Goal: Task Accomplishment & Management: Manage account settings

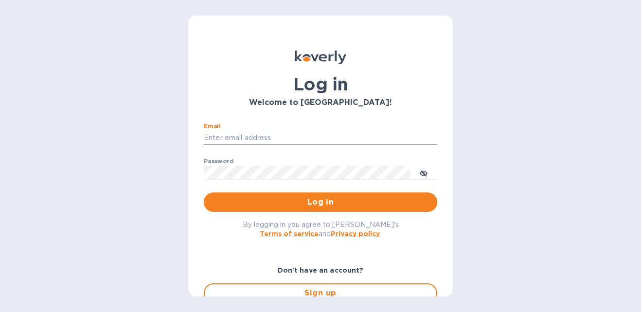
click at [232, 139] on input "Email" at bounding box center [321, 138] width 234 height 15
type input "[EMAIL_ADDRESS][DOMAIN_NAME]"
click at [253, 195] on button "Log in" at bounding box center [321, 202] width 234 height 19
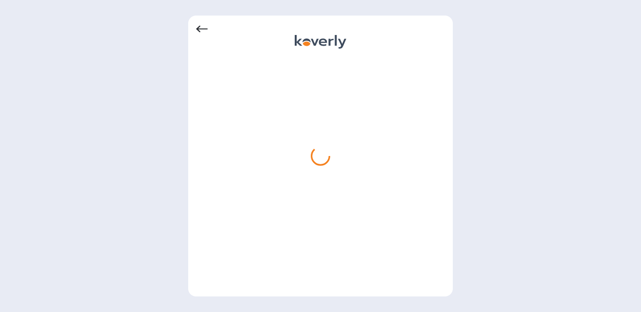
click at [207, 29] on icon at bounding box center [202, 29] width 12 height 7
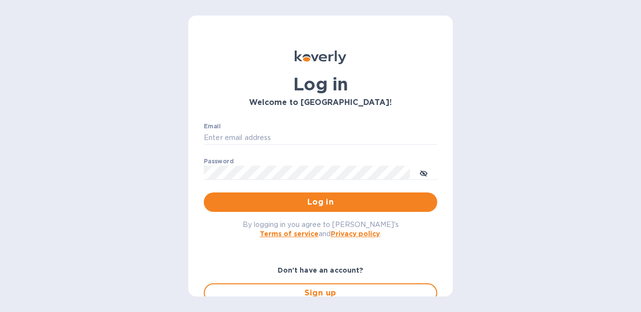
click at [206, 29] on div "Log in Welcome to Koverly! Email ​ Password ​ Log in By logging in you agree to…" at bounding box center [320, 156] width 265 height 281
click at [542, 137] on div "Log in Welcome to Koverly! Email ​ Password ​ Log in By logging in you agree to…" at bounding box center [320, 156] width 641 height 312
click at [257, 131] on input "Email" at bounding box center [321, 138] width 234 height 15
type input "[EMAIL_ADDRESS][DOMAIN_NAME]"
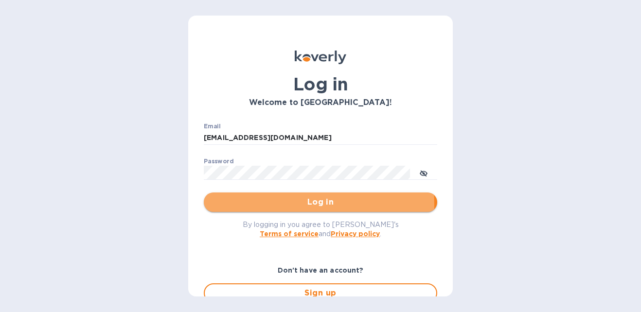
click at [258, 205] on span "Log in" at bounding box center [321, 203] width 218 height 12
